Goal: Find specific page/section

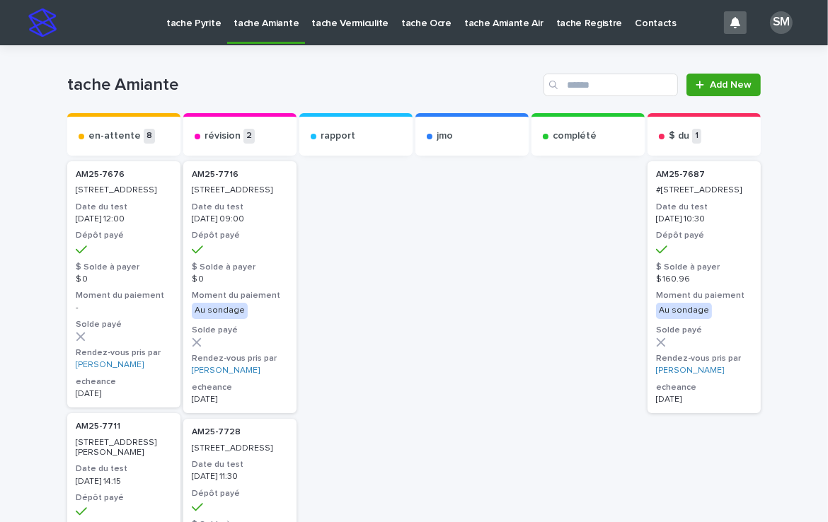
click at [412, 28] on p "tache Ocre" at bounding box center [426, 15] width 50 height 30
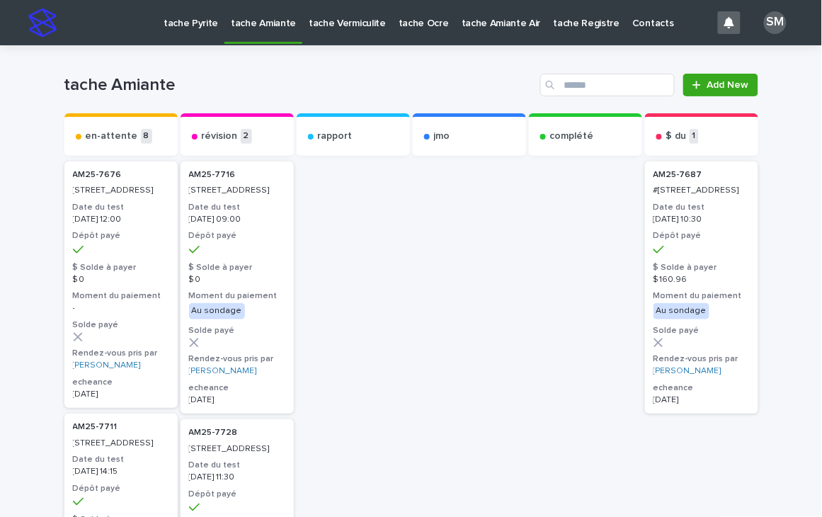
click at [408, 24] on p "tache Ocre" at bounding box center [424, 15] width 50 height 30
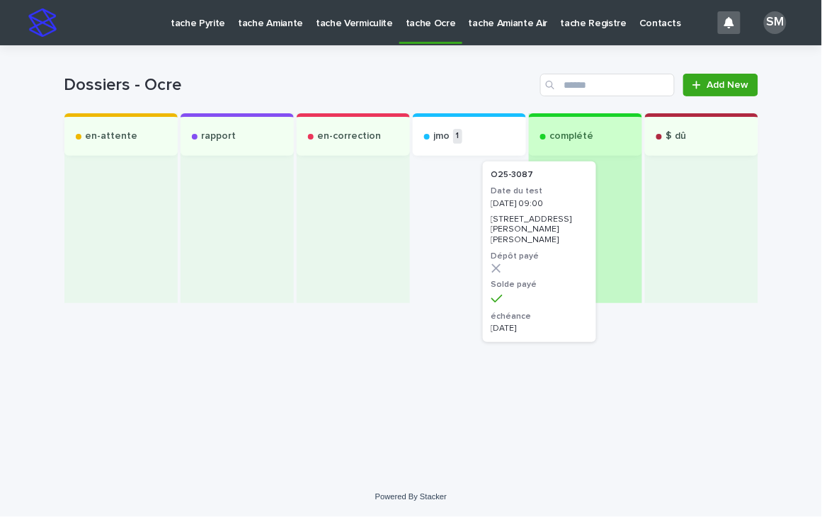
drag, startPoint x: 450, startPoint y: 214, endPoint x: 554, endPoint y: 212, distance: 103.4
click at [554, 212] on div "en-attente rapport en-correction jmo 1 O25-3087 Date du test [DATE] 09:00 [STRE…" at bounding box center [411, 208] width 694 height 190
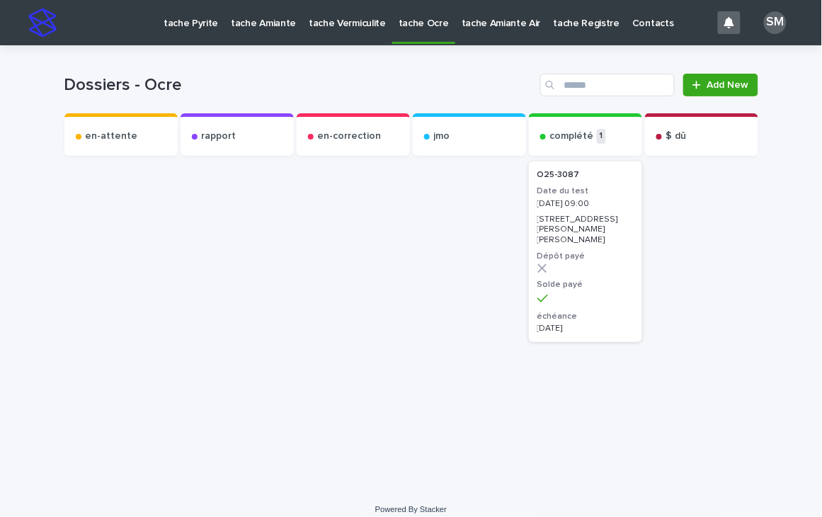
click at [554, 212] on div "[STREET_ADDRESS][PERSON_NAME][PERSON_NAME]" at bounding box center [585, 228] width 96 height 33
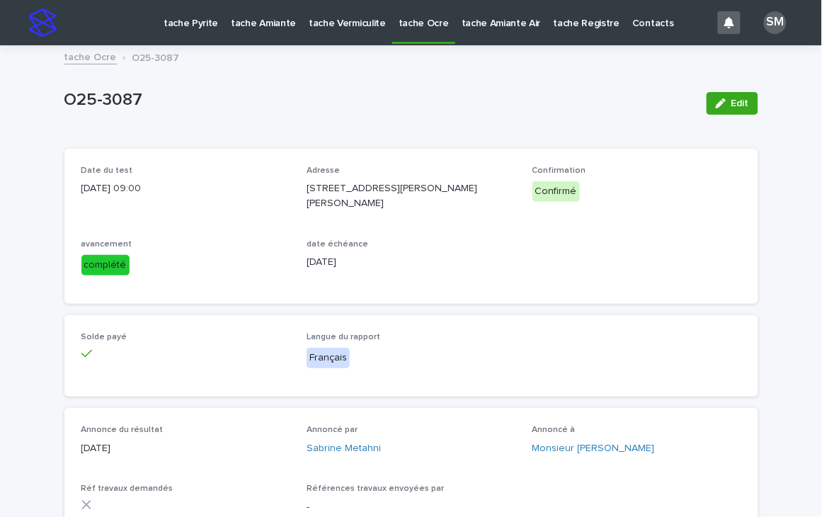
click at [411, 23] on p "tache Ocre" at bounding box center [424, 15] width 50 height 30
